Goal: Book appointment/travel/reservation

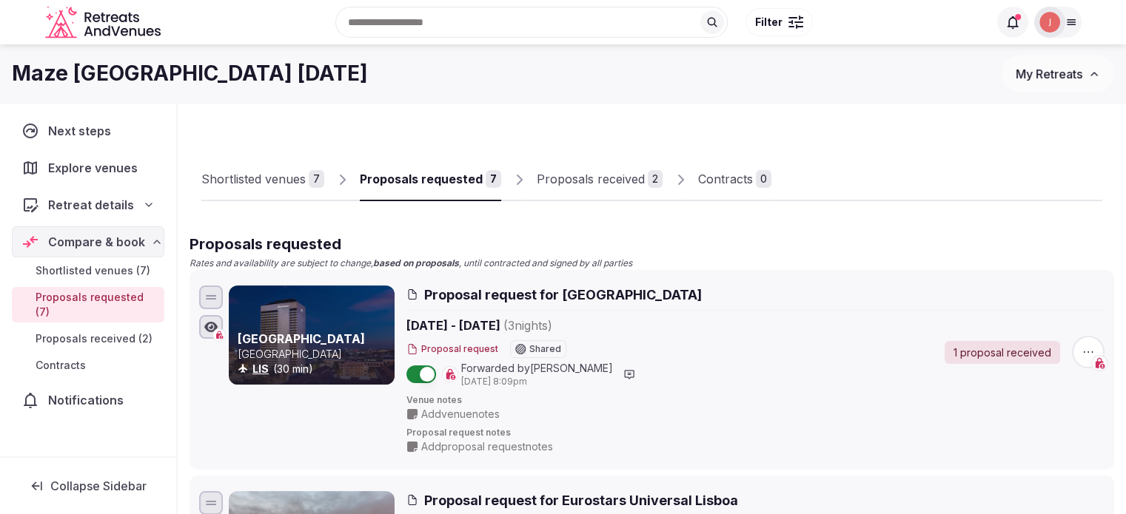
drag, startPoint x: 583, startPoint y: 183, endPoint x: 611, endPoint y: 208, distance: 37.2
click at [583, 183] on div "Proposals received" at bounding box center [591, 179] width 108 height 18
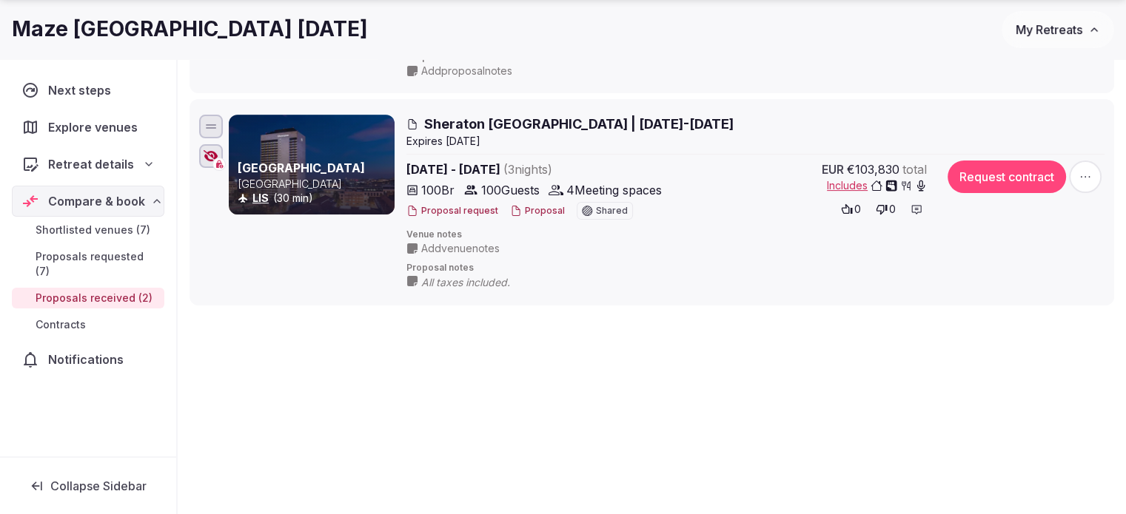
scroll to position [397, 0]
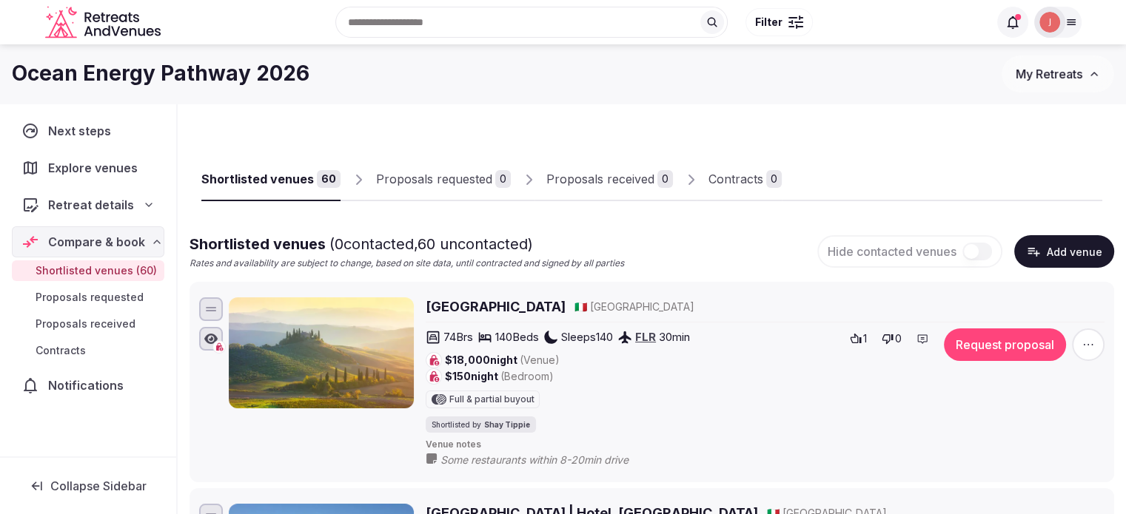
click at [567, 177] on div "Proposals received" at bounding box center [600, 179] width 108 height 18
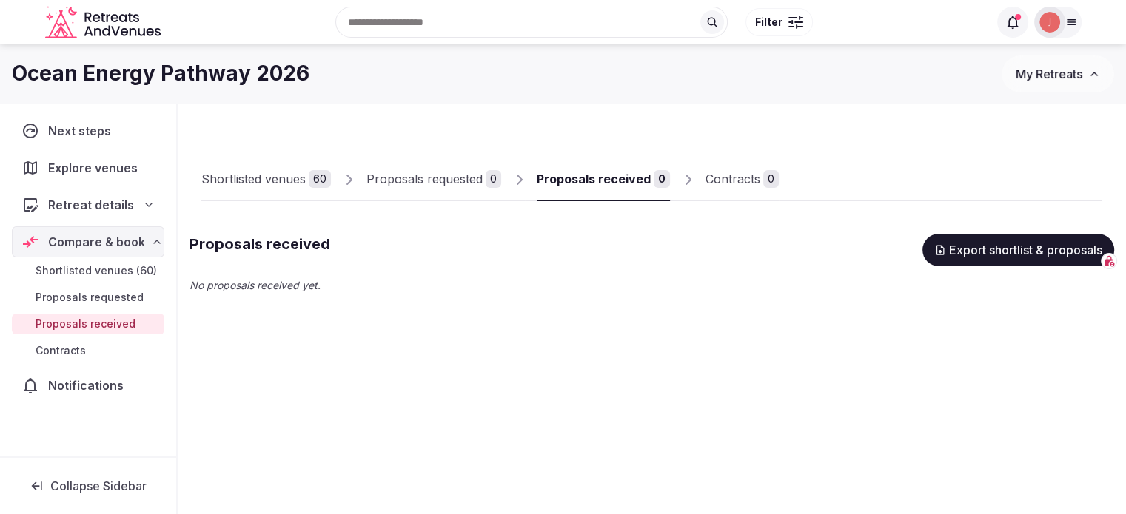
click at [300, 175] on div "Shortlisted venues" at bounding box center [253, 179] width 104 height 18
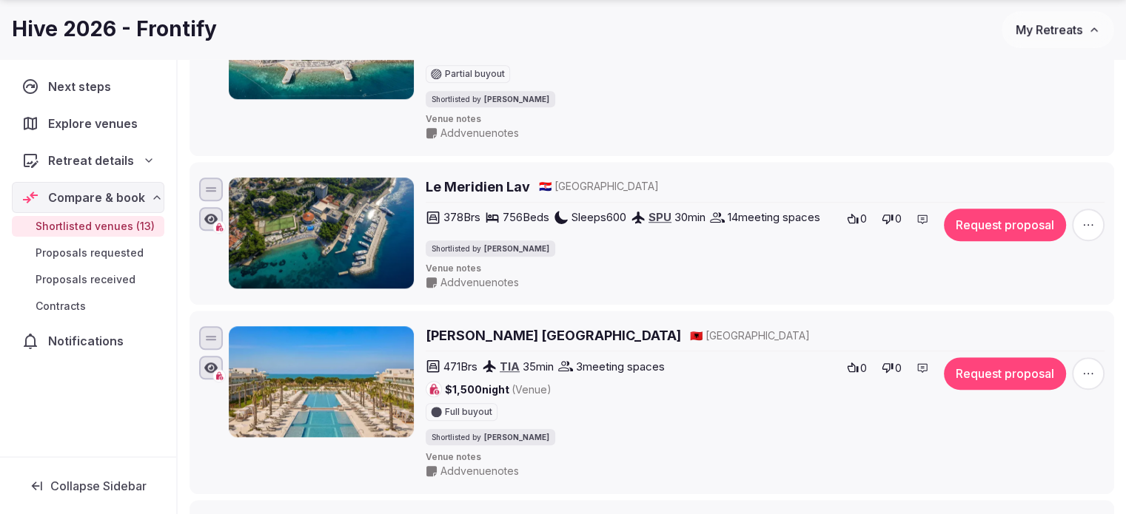
scroll to position [1702, 0]
